Goal: Use online tool/utility

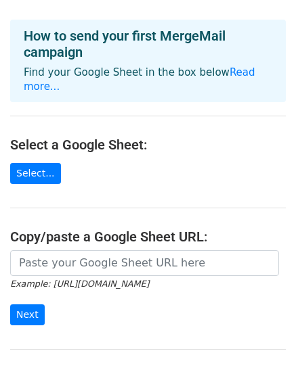
scroll to position [135, 0]
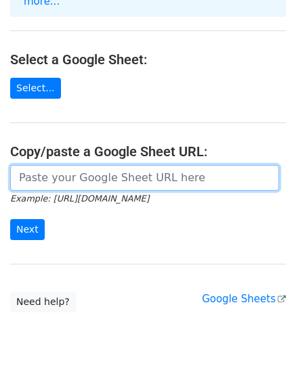
click at [52, 168] on input "url" at bounding box center [144, 178] width 269 height 26
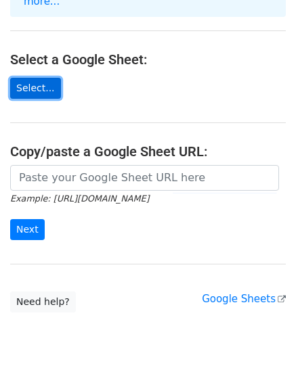
click at [37, 78] on link "Select..." at bounding box center [35, 88] width 51 height 21
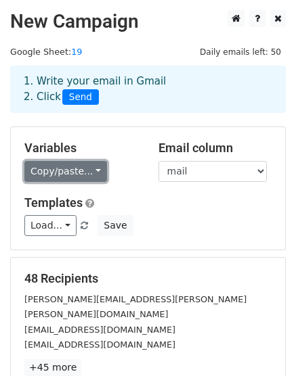
click at [80, 179] on link "Copy/paste..." at bounding box center [65, 171] width 83 height 21
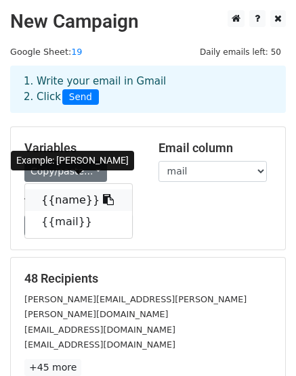
click at [60, 203] on link "{{name}}" at bounding box center [78, 200] width 107 height 22
